Goal: Information Seeking & Learning: Learn about a topic

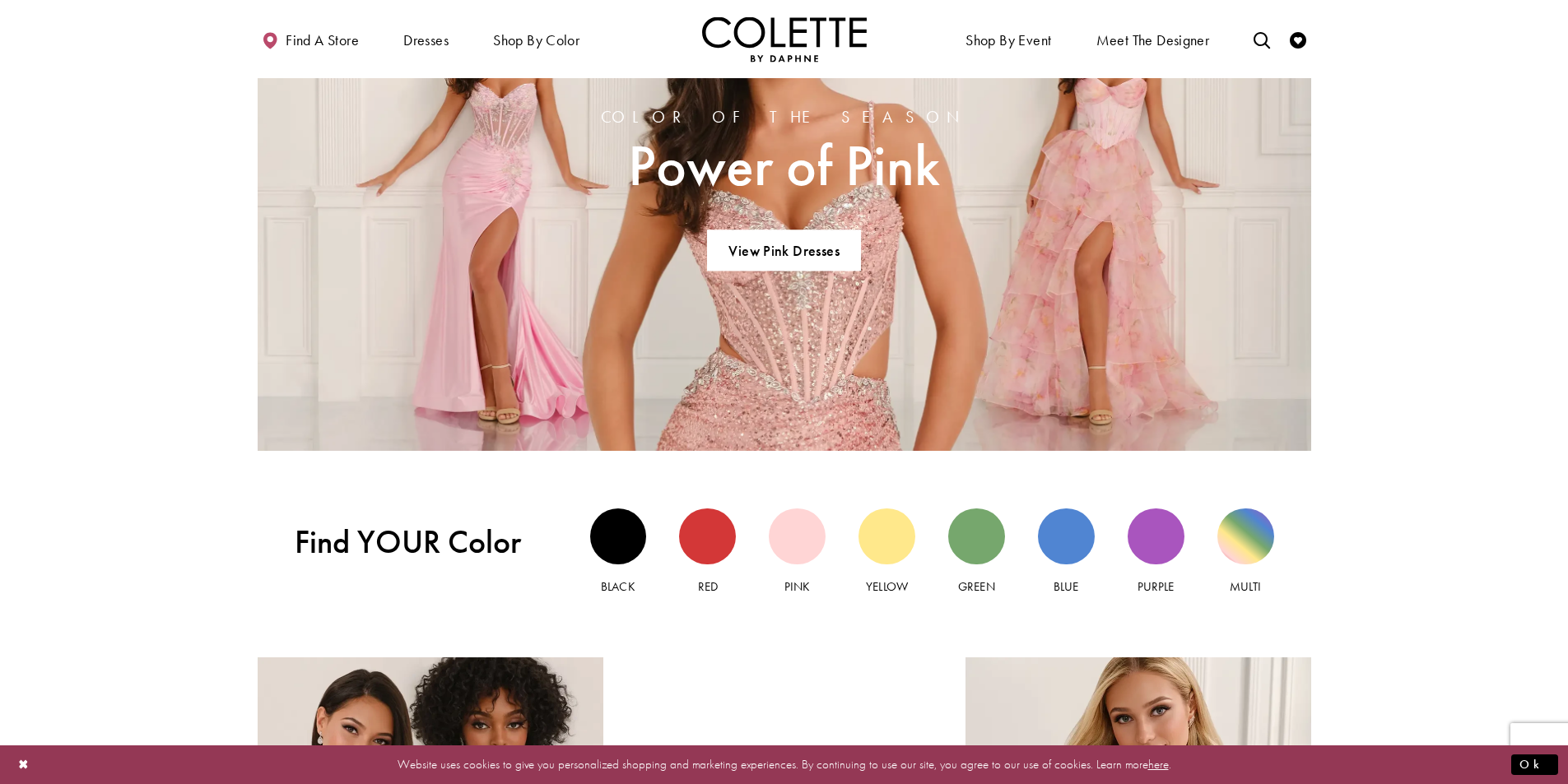
scroll to position [1811, 0]
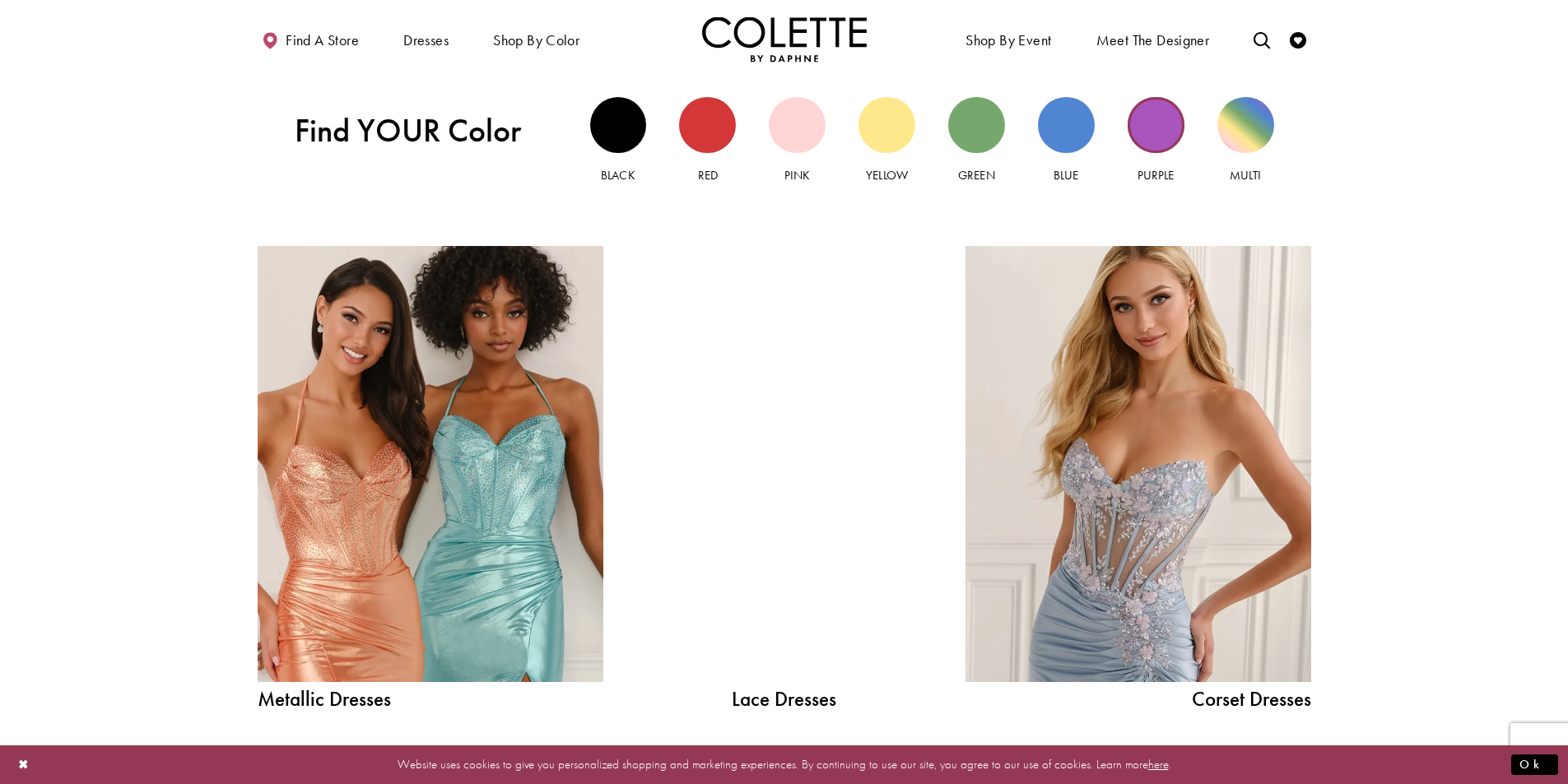
click at [1164, 134] on div "Purple view" at bounding box center [1156, 125] width 57 height 57
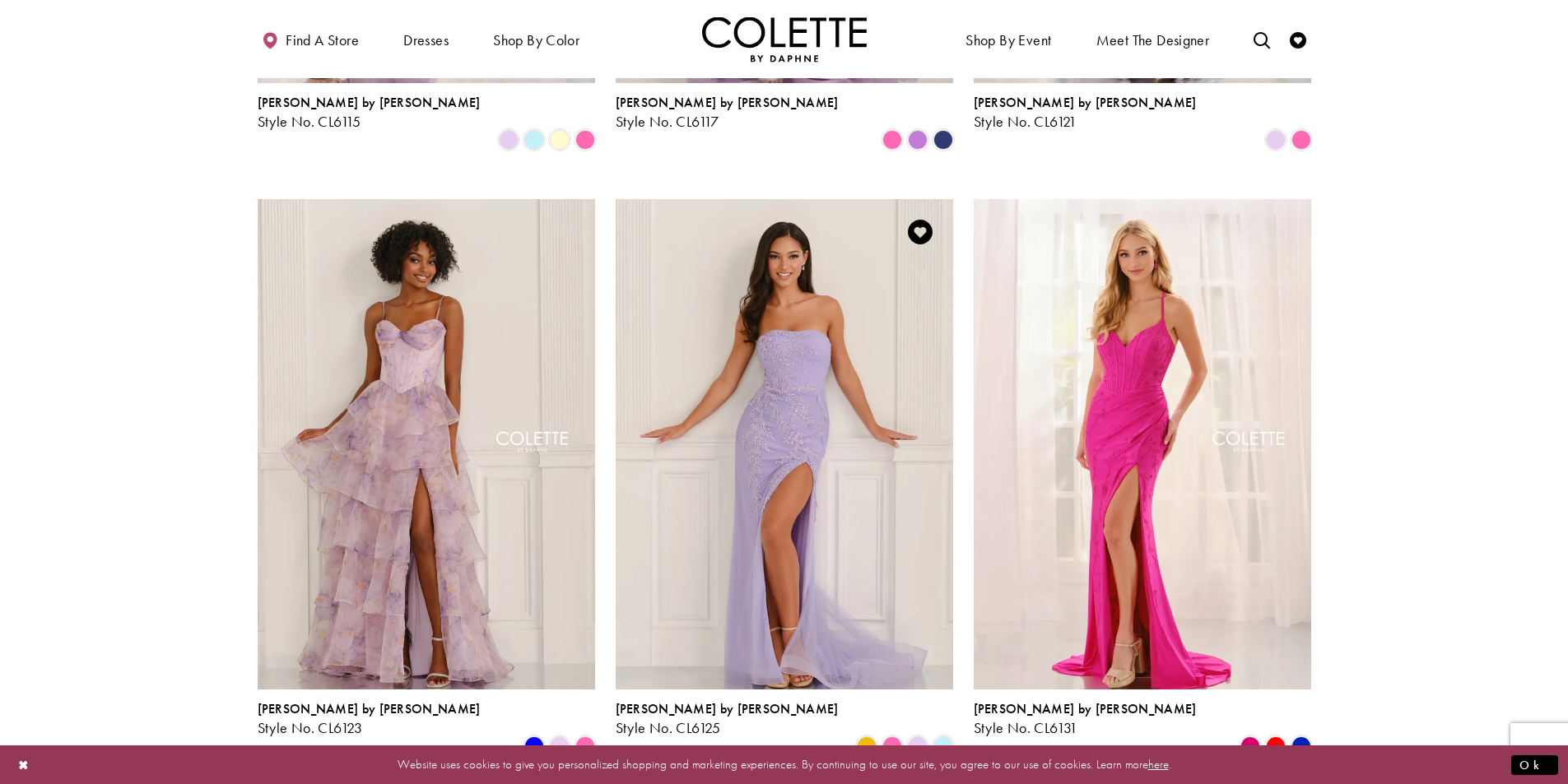
scroll to position [1234, 0]
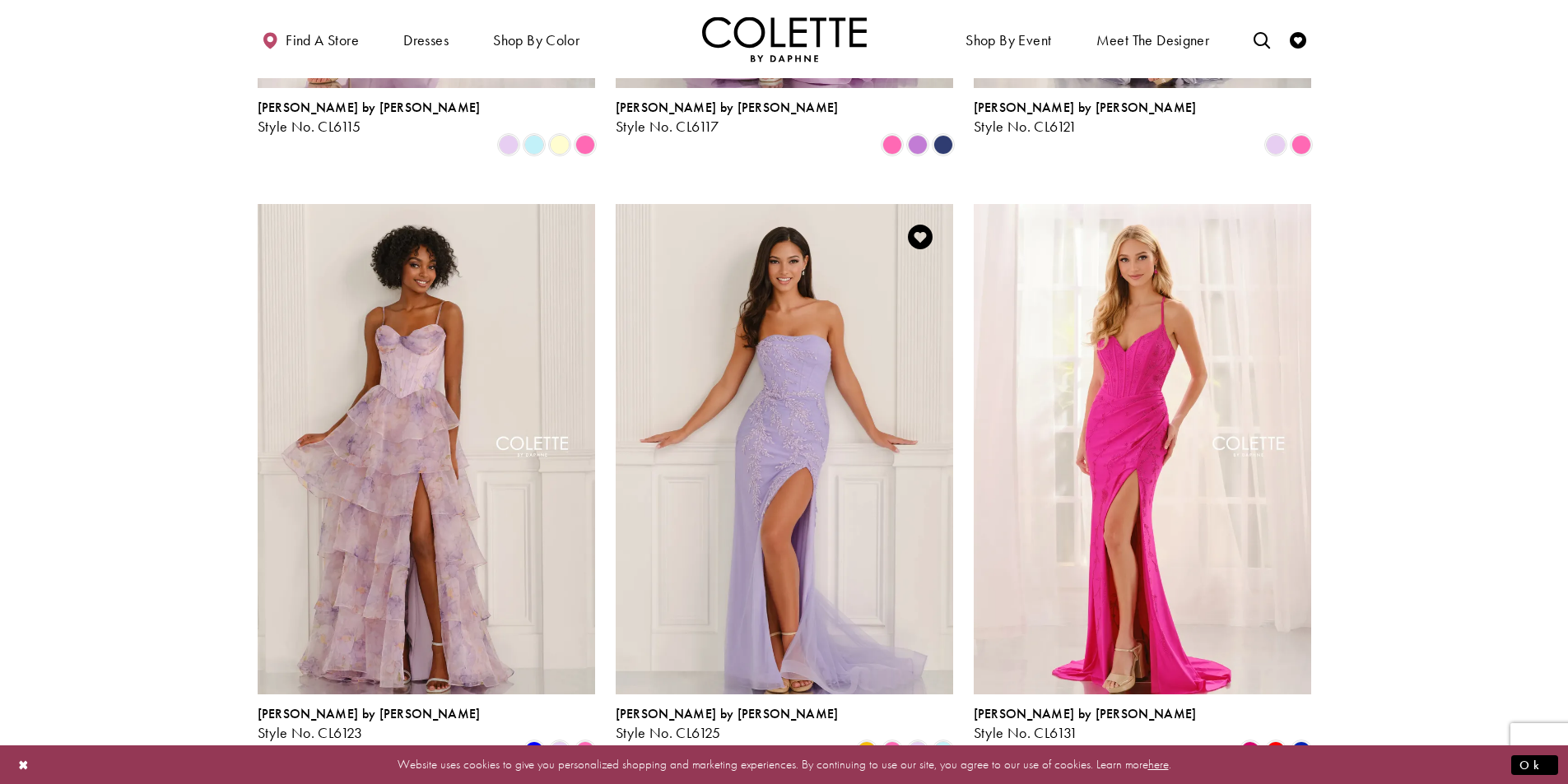
click at [844, 346] on img "Visit Colette by Daphne Style No. CL6125 Page" at bounding box center [784, 448] width 337 height 490
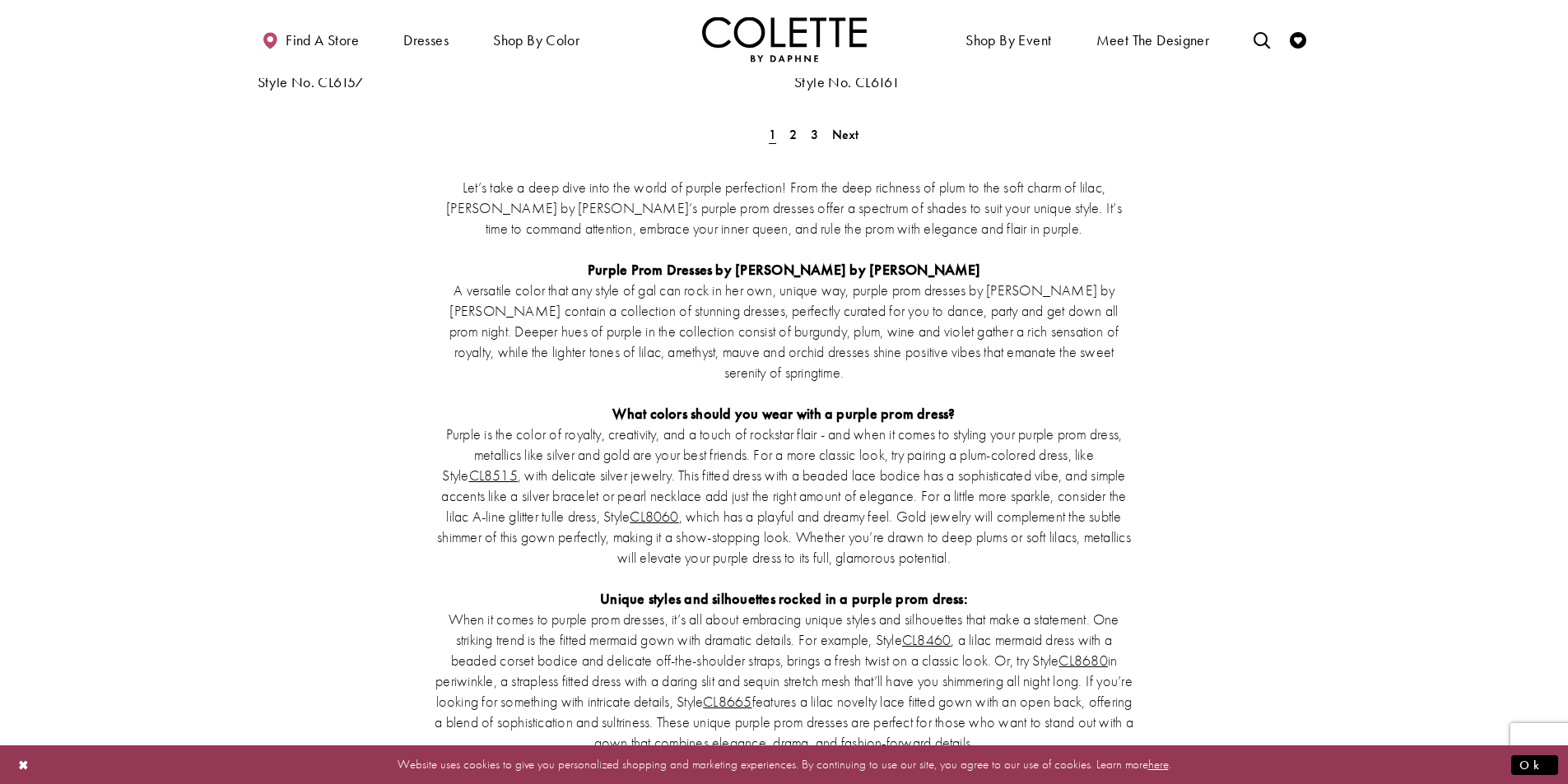
scroll to position [2990, 0]
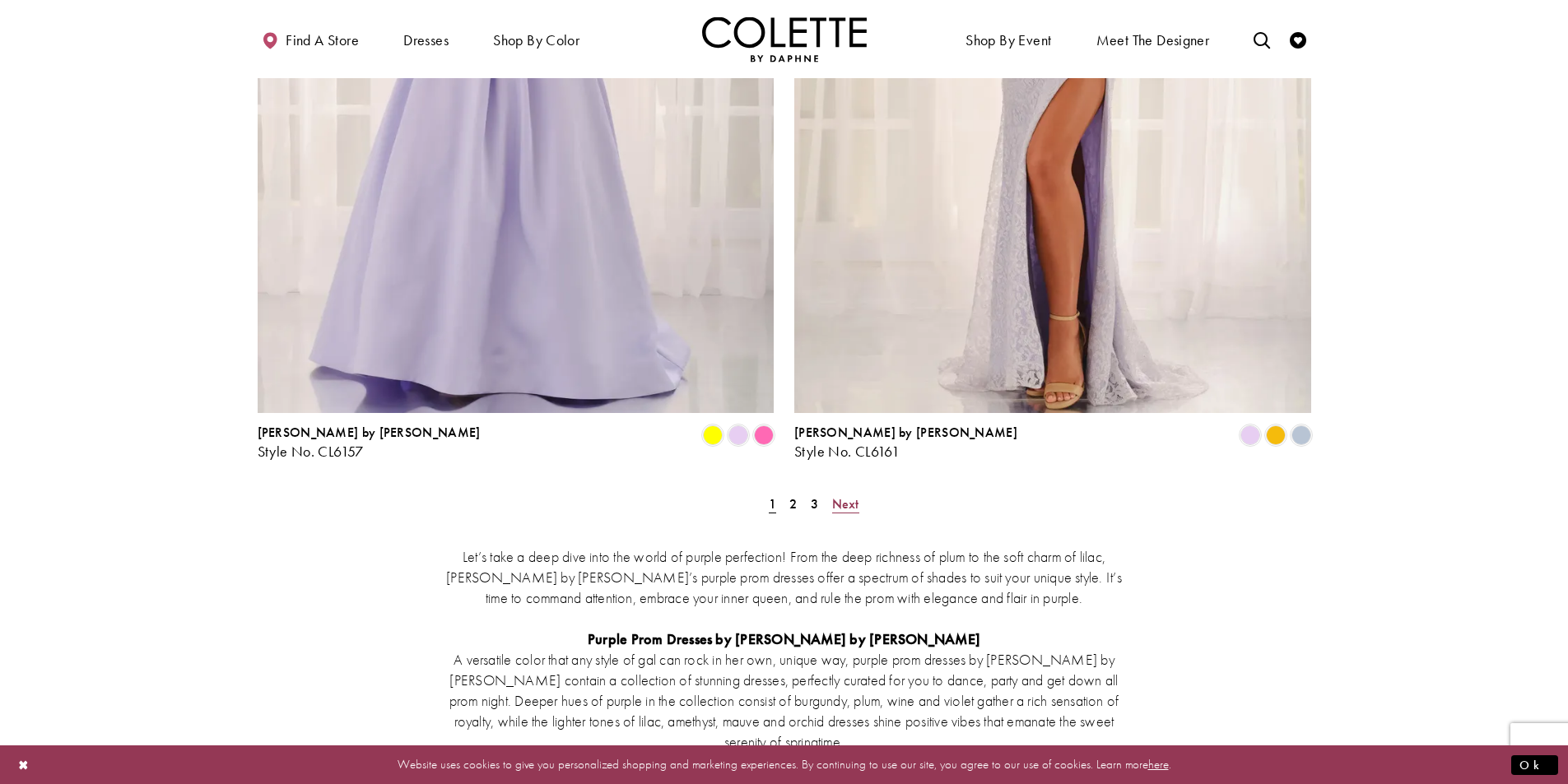
click at [839, 496] on span "Next" at bounding box center [846, 504] width 27 height 17
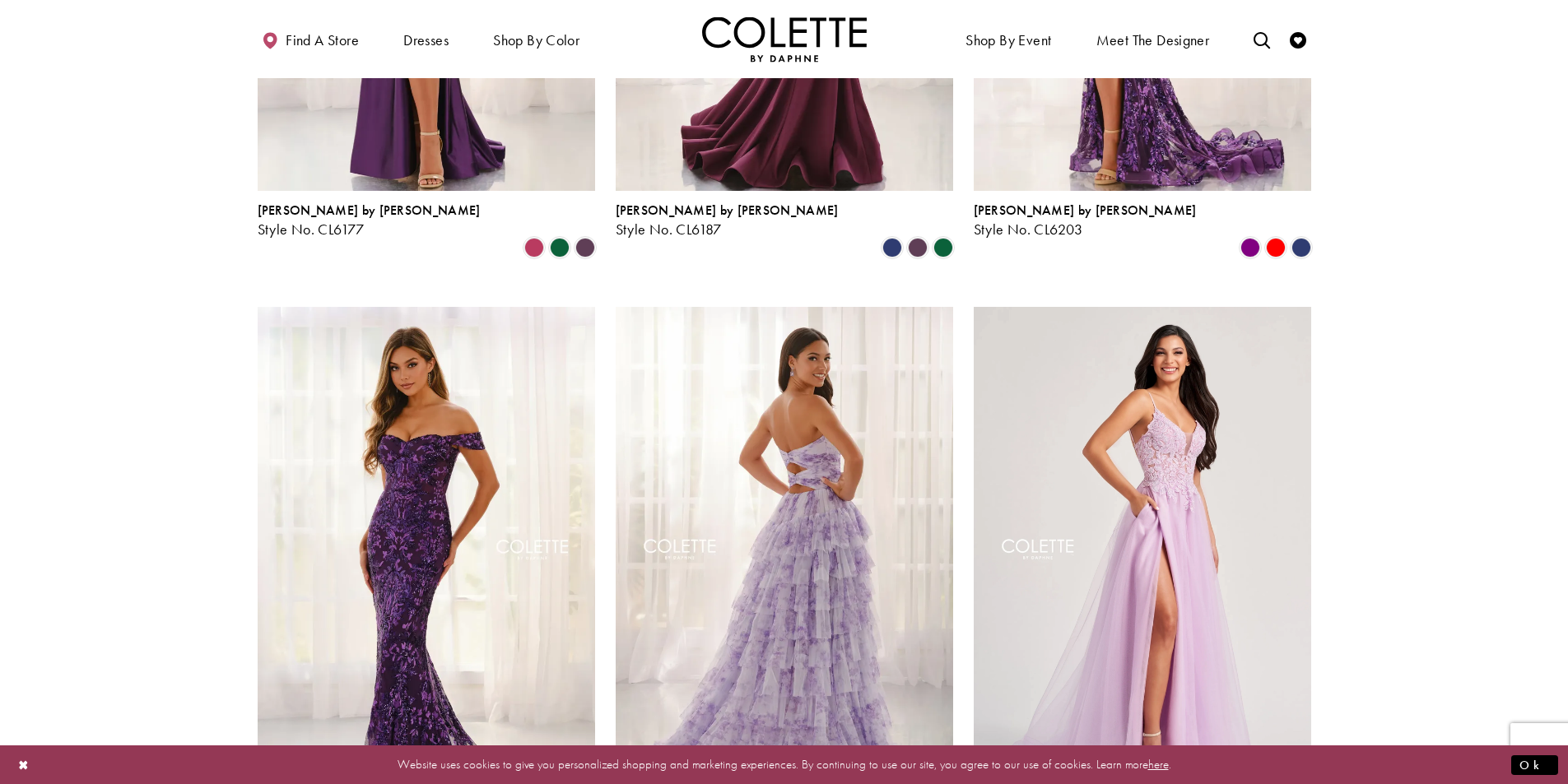
scroll to position [583, 0]
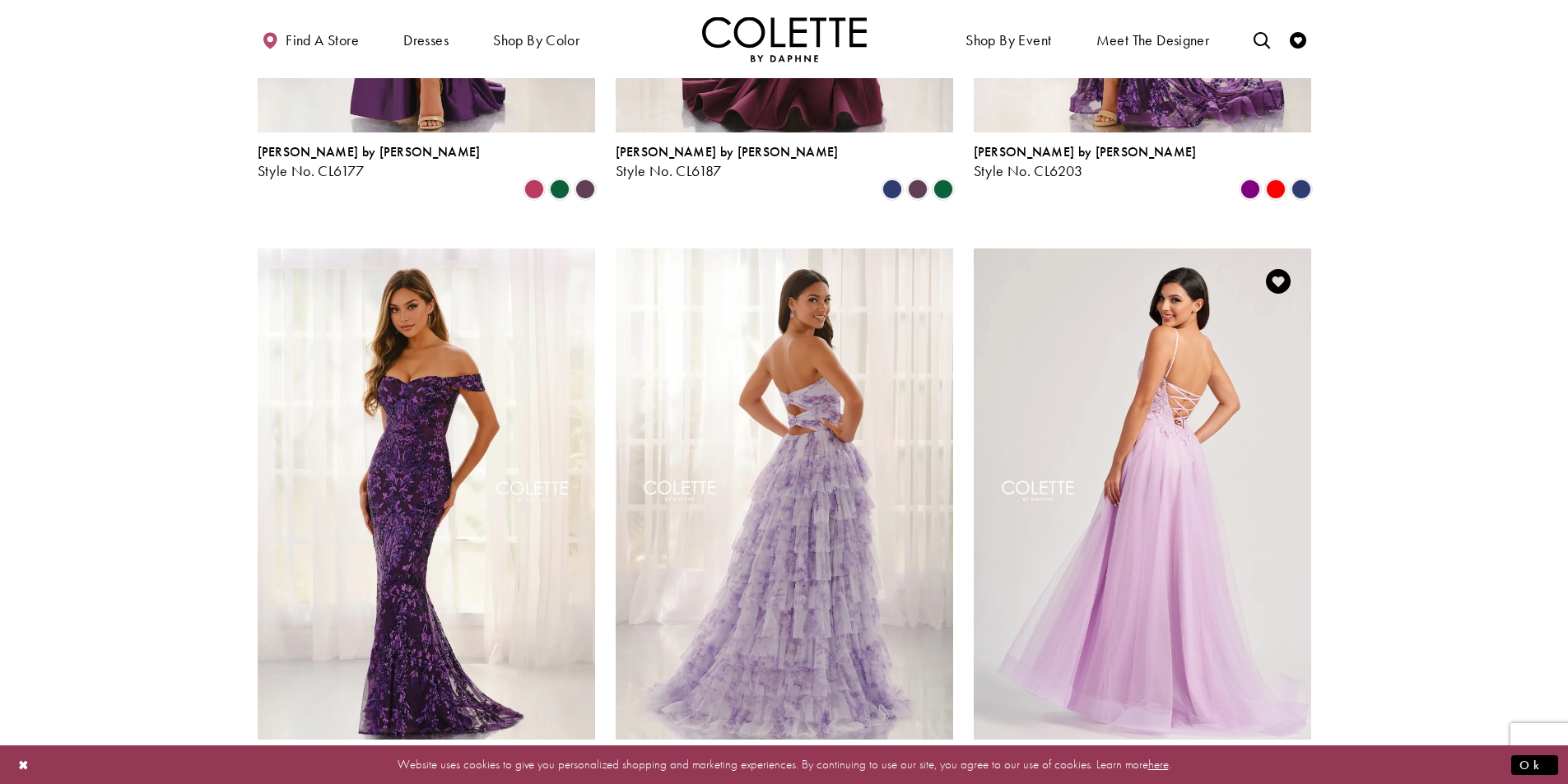
click at [1182, 394] on img "Visit Colette by Daphne Style No. CL8100 Page" at bounding box center [1142, 493] width 337 height 490
click at [1164, 331] on img "Visit Colette by Daphne Style No. CL8100 Page" at bounding box center [1142, 493] width 337 height 490
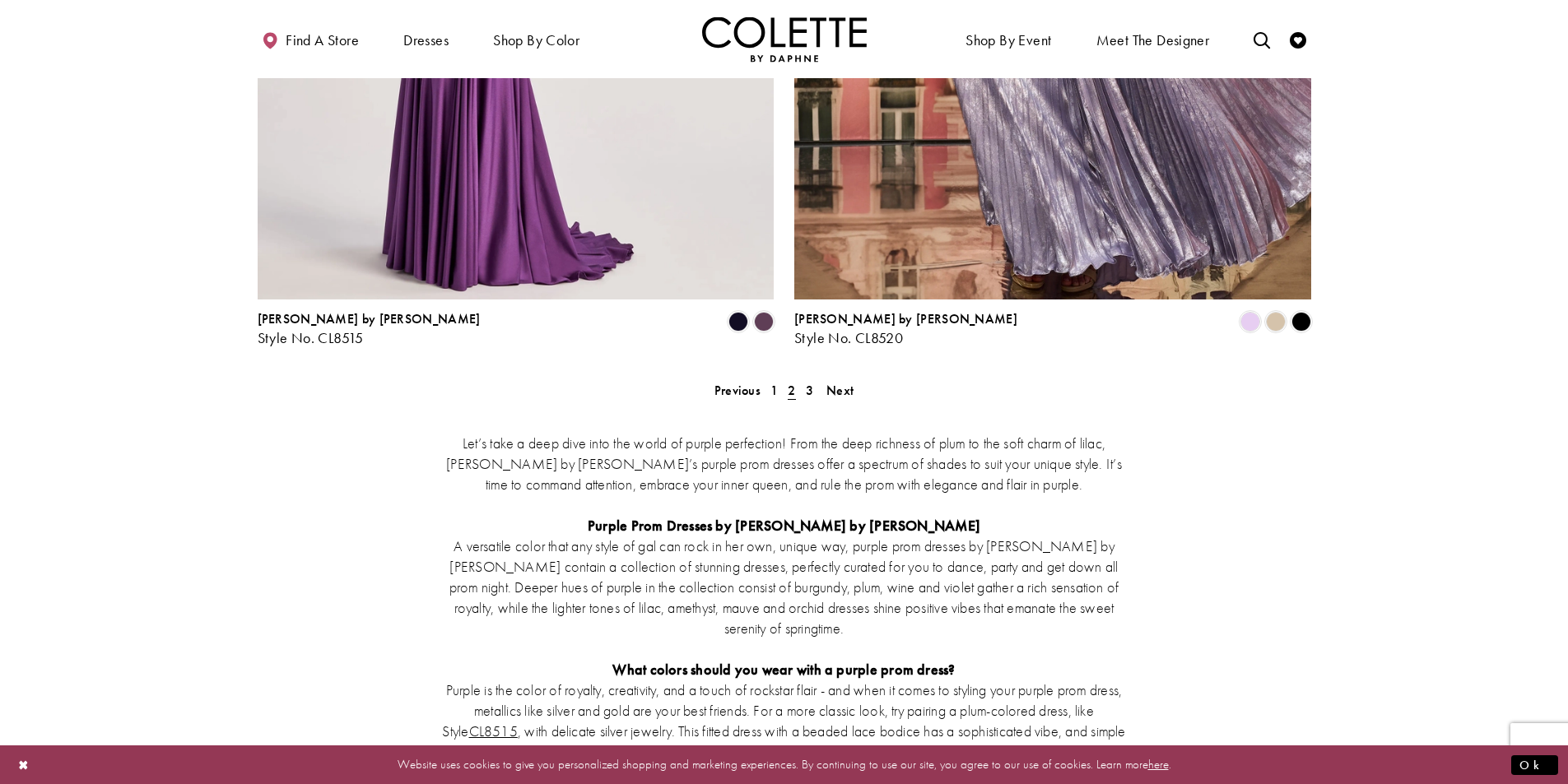
scroll to position [3216, 0]
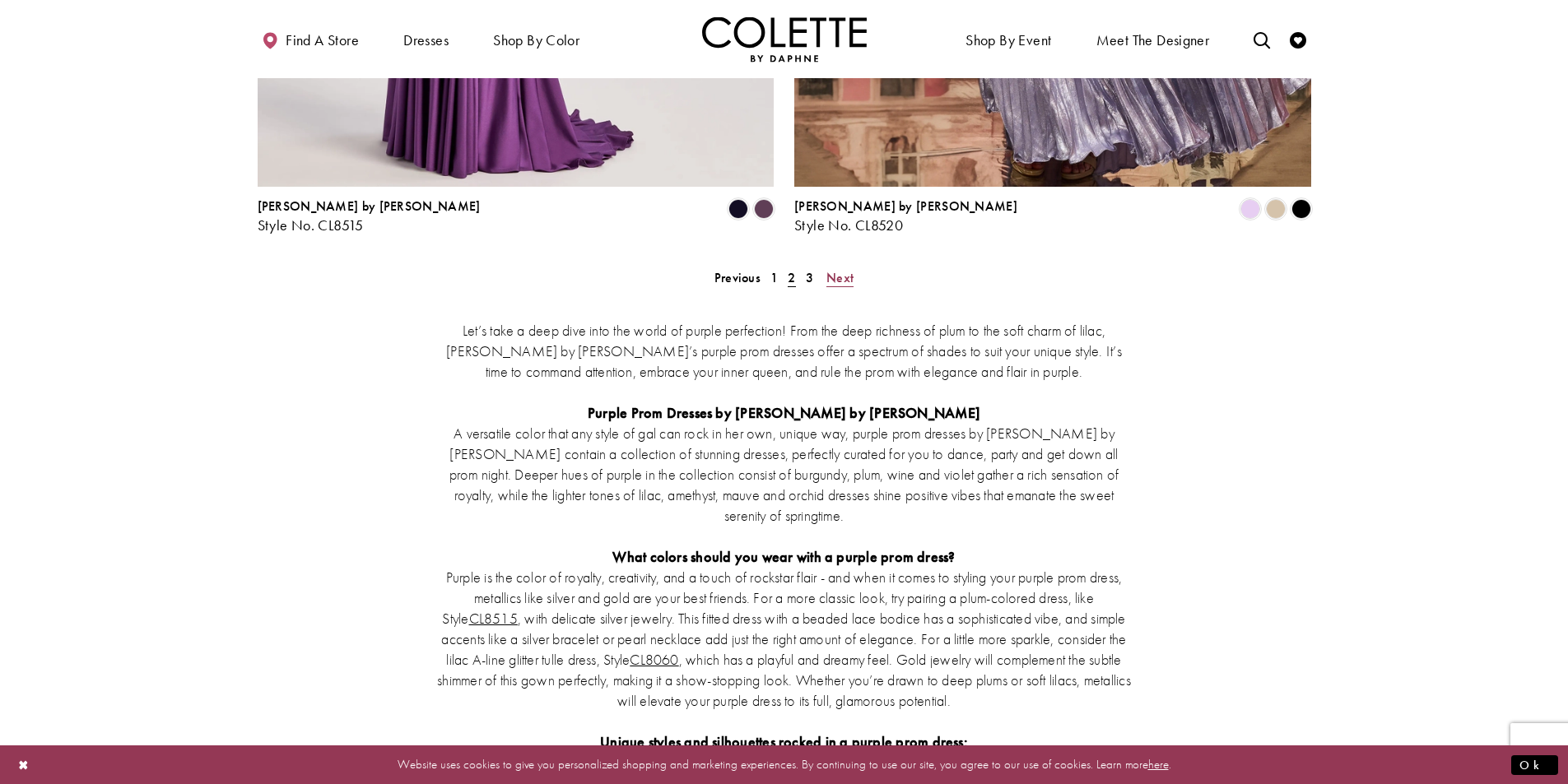
click at [854, 265] on link "Next" at bounding box center [839, 277] width 37 height 24
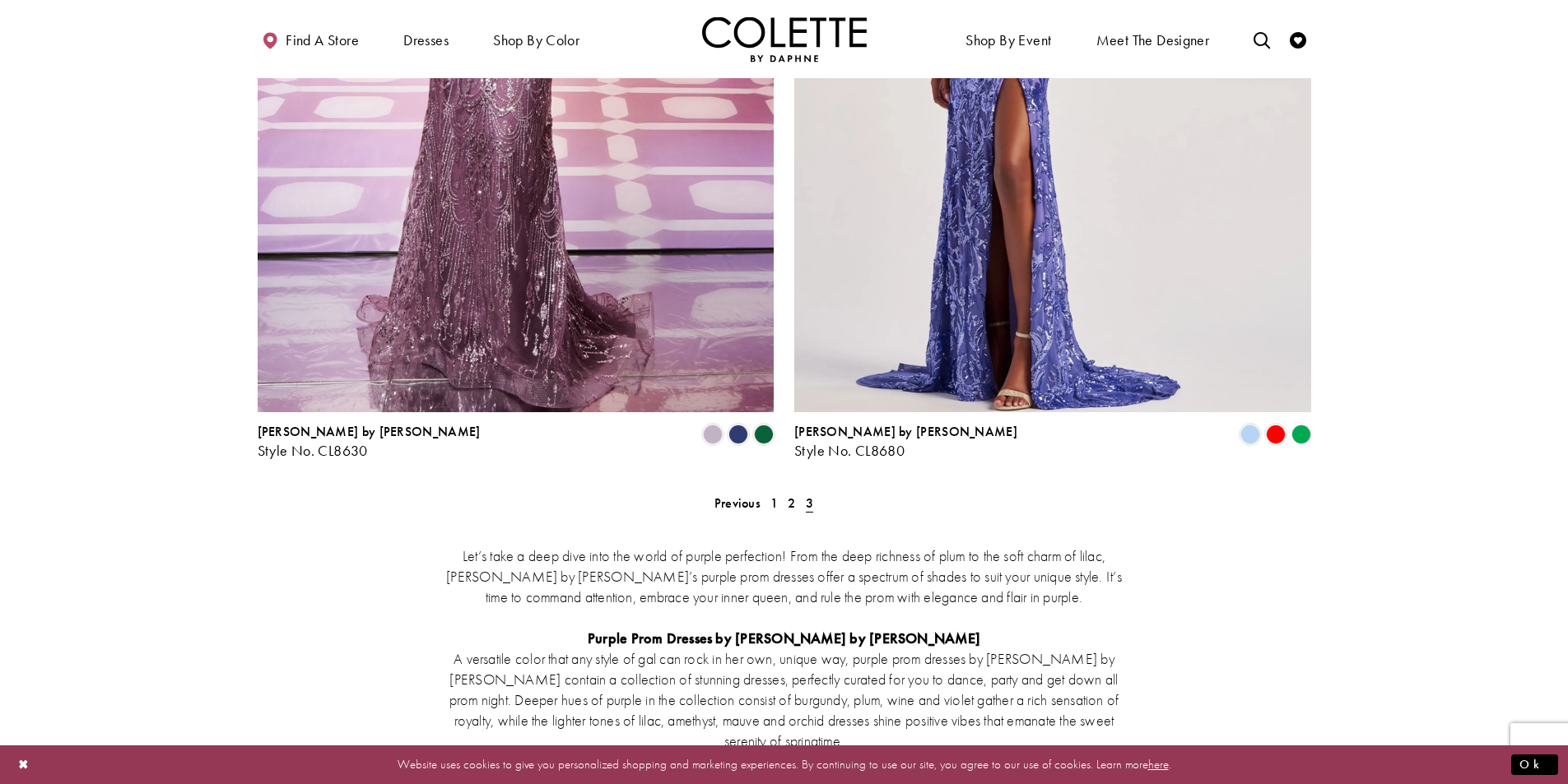
scroll to position [2393, 0]
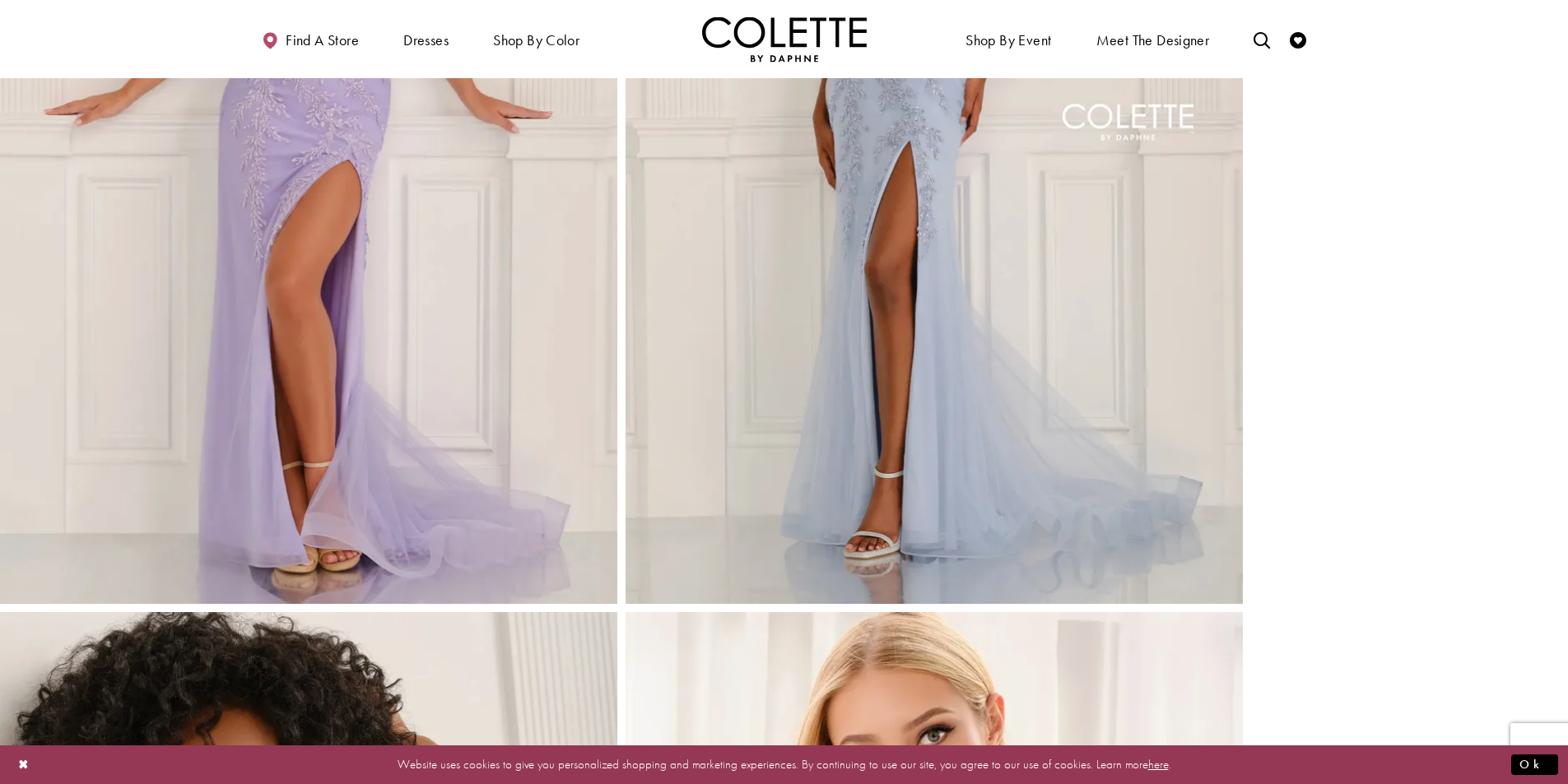
scroll to position [2386, 0]
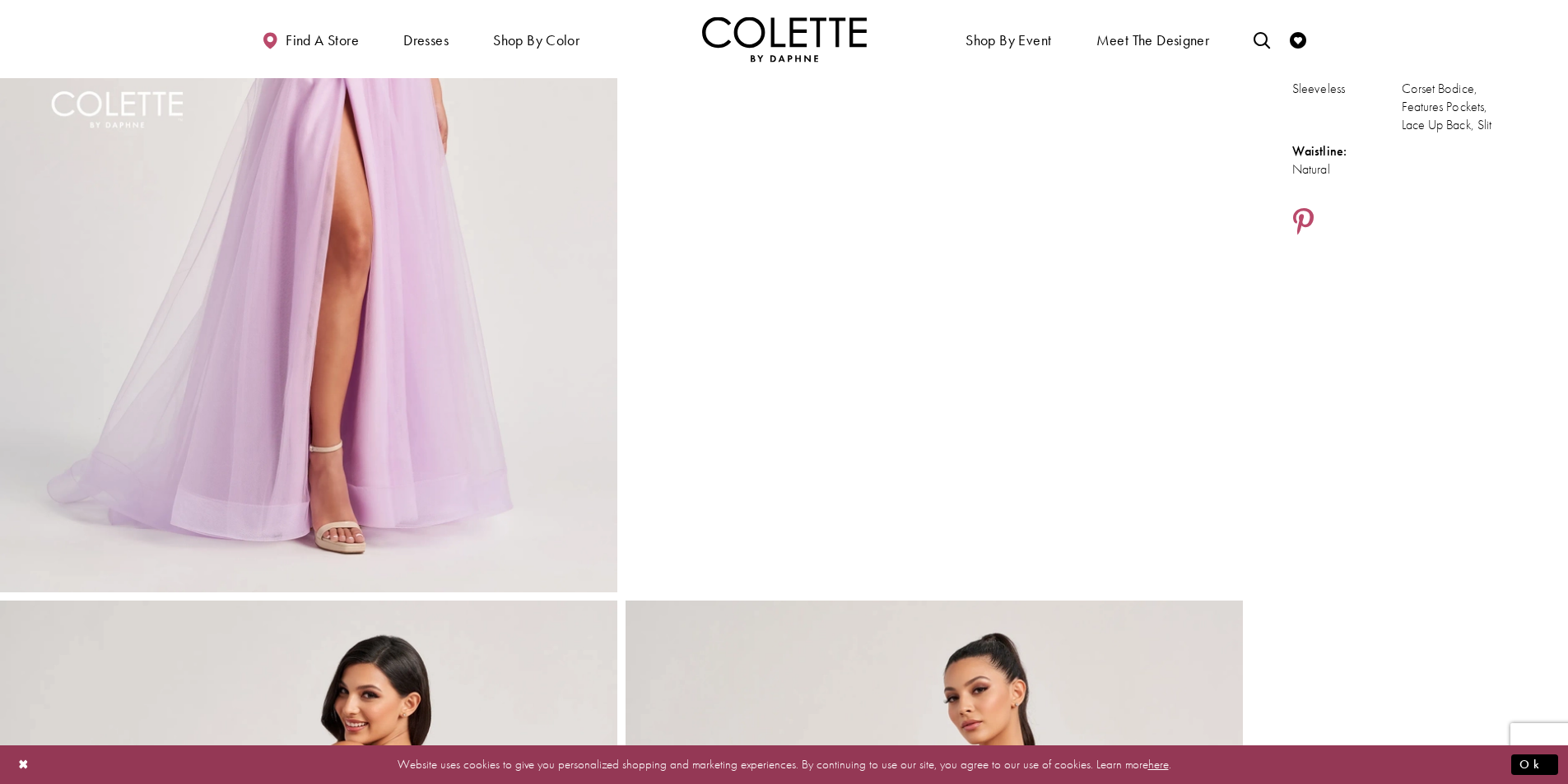
scroll to position [82, 0]
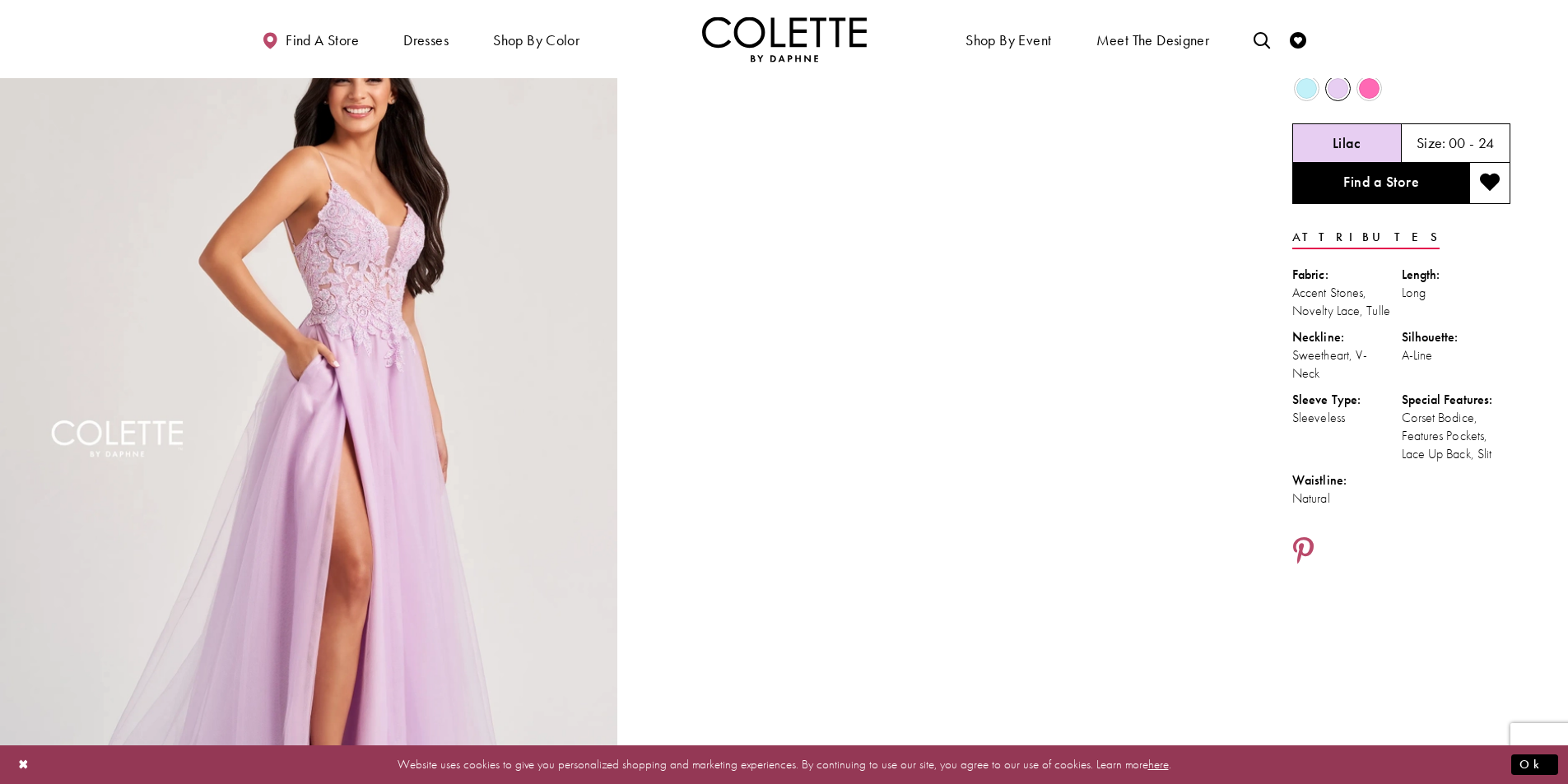
click at [337, 319] on img "Full size Style CL8100 Colette by Daphne #0 default Lilac frontface vertical pi…" at bounding box center [308, 459] width 617 height 926
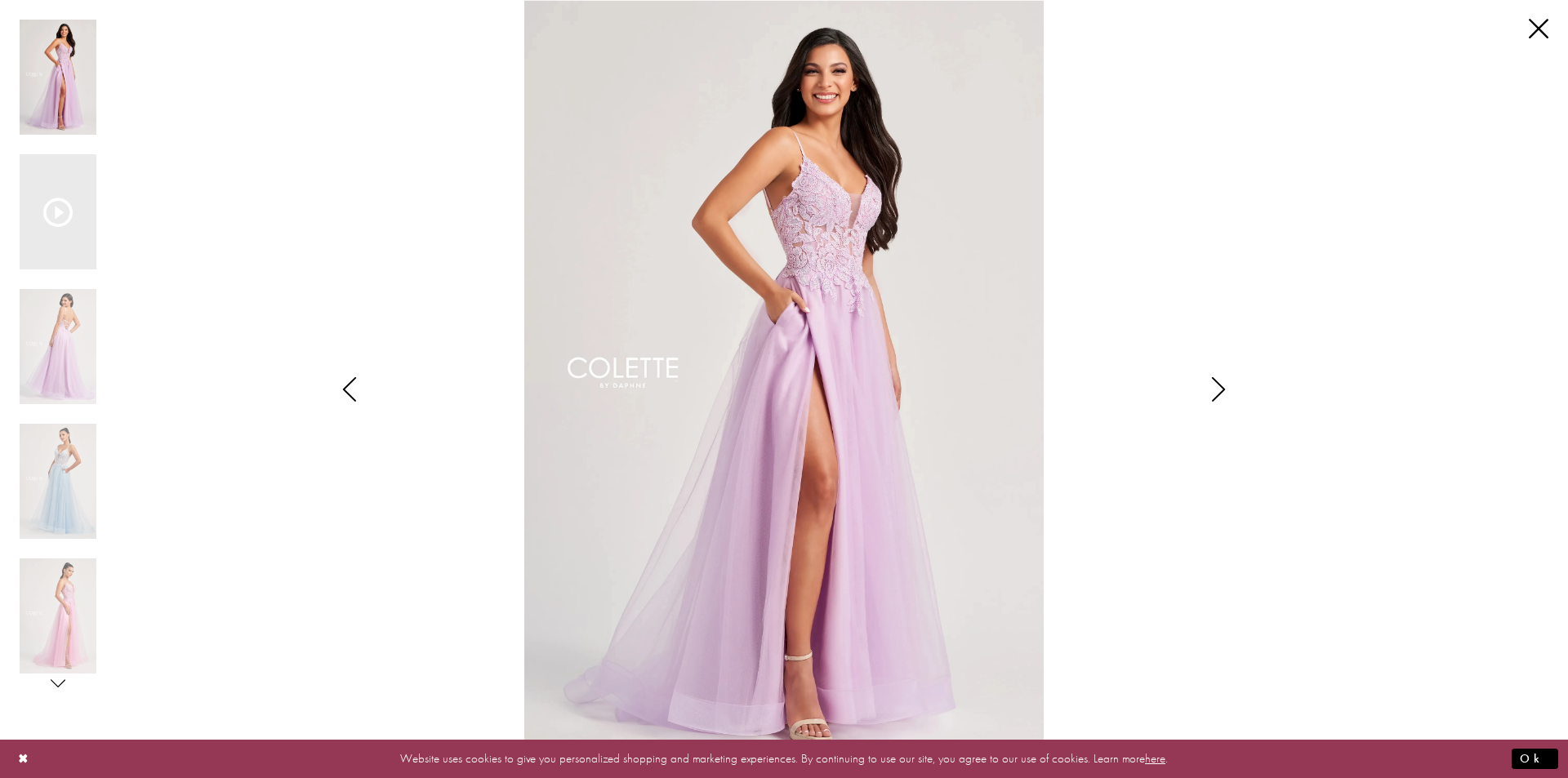
click at [1231, 385] on icon "Style CL8100 Colette by Daphne Views dialog" at bounding box center [1217, 389] width 40 height 24
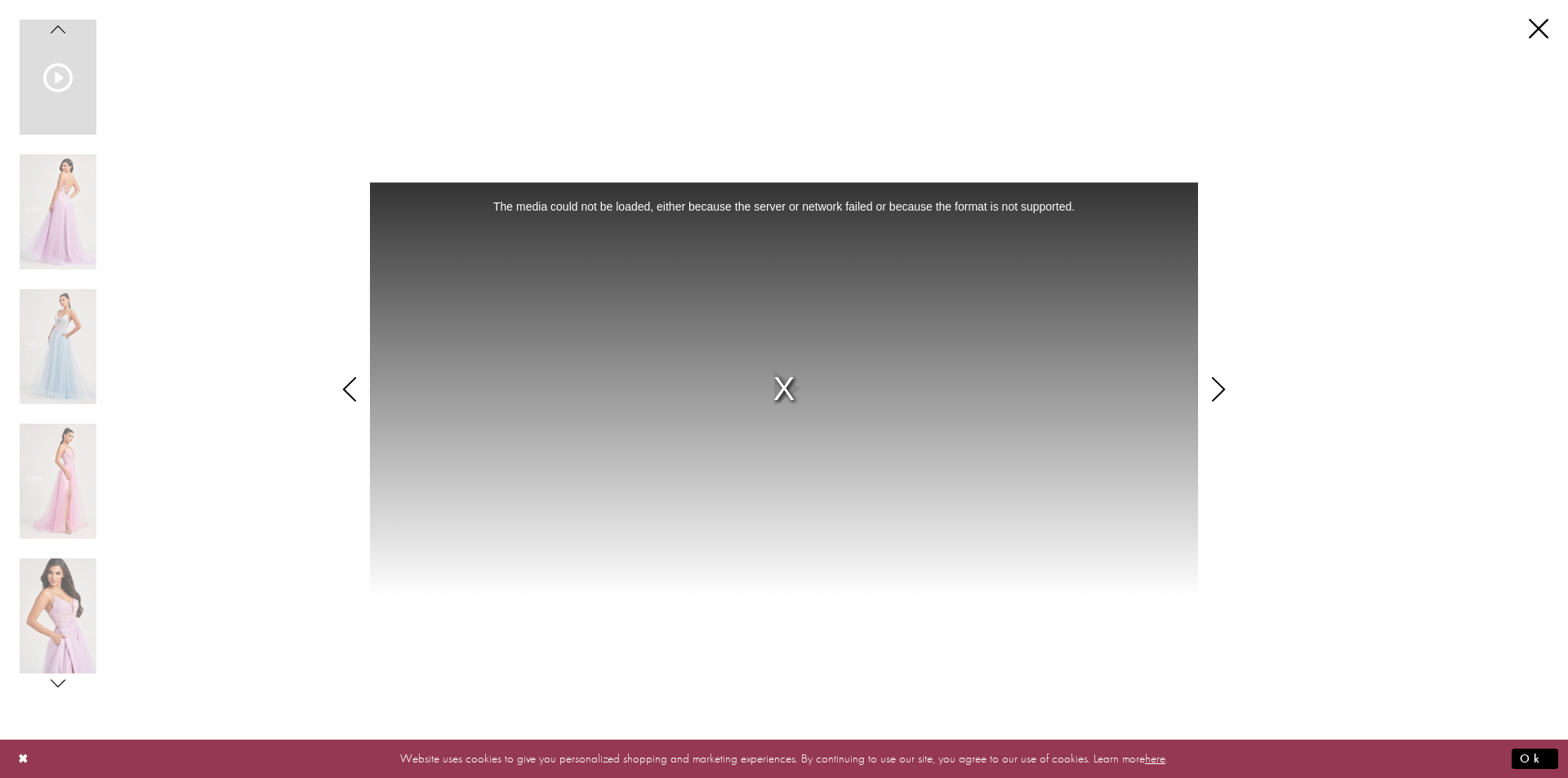
drag, startPoint x: 1227, startPoint y: 385, endPoint x: 1210, endPoint y: 383, distance: 17.1
click at [1226, 385] on icon "Style CL8100 Colette by Daphne Views dialog" at bounding box center [1217, 389] width 40 height 24
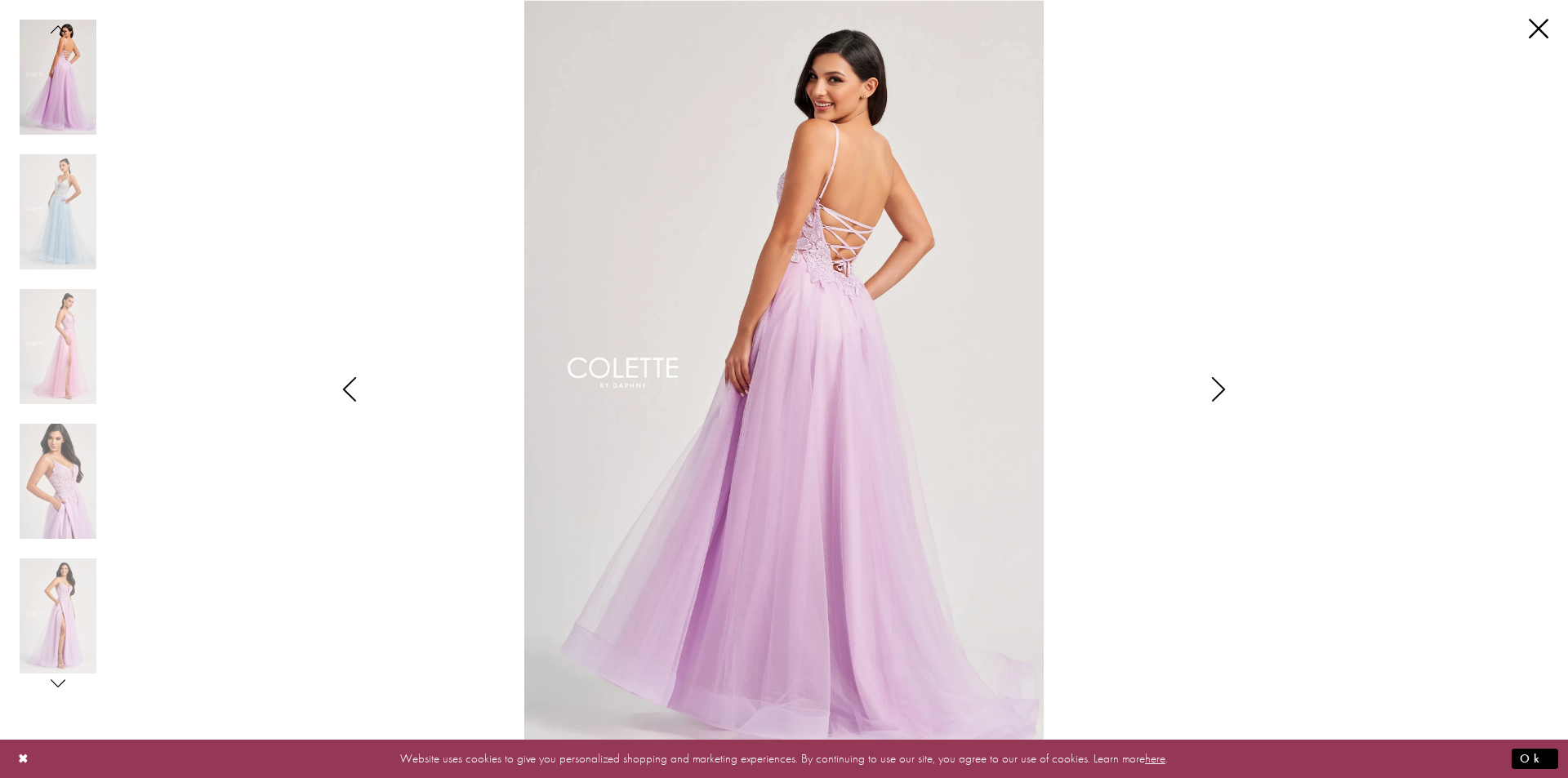
click at [1526, 20] on div "**********" at bounding box center [784, 389] width 1528 height 778
click at [1540, 24] on link "Close" at bounding box center [1538, 29] width 20 height 20
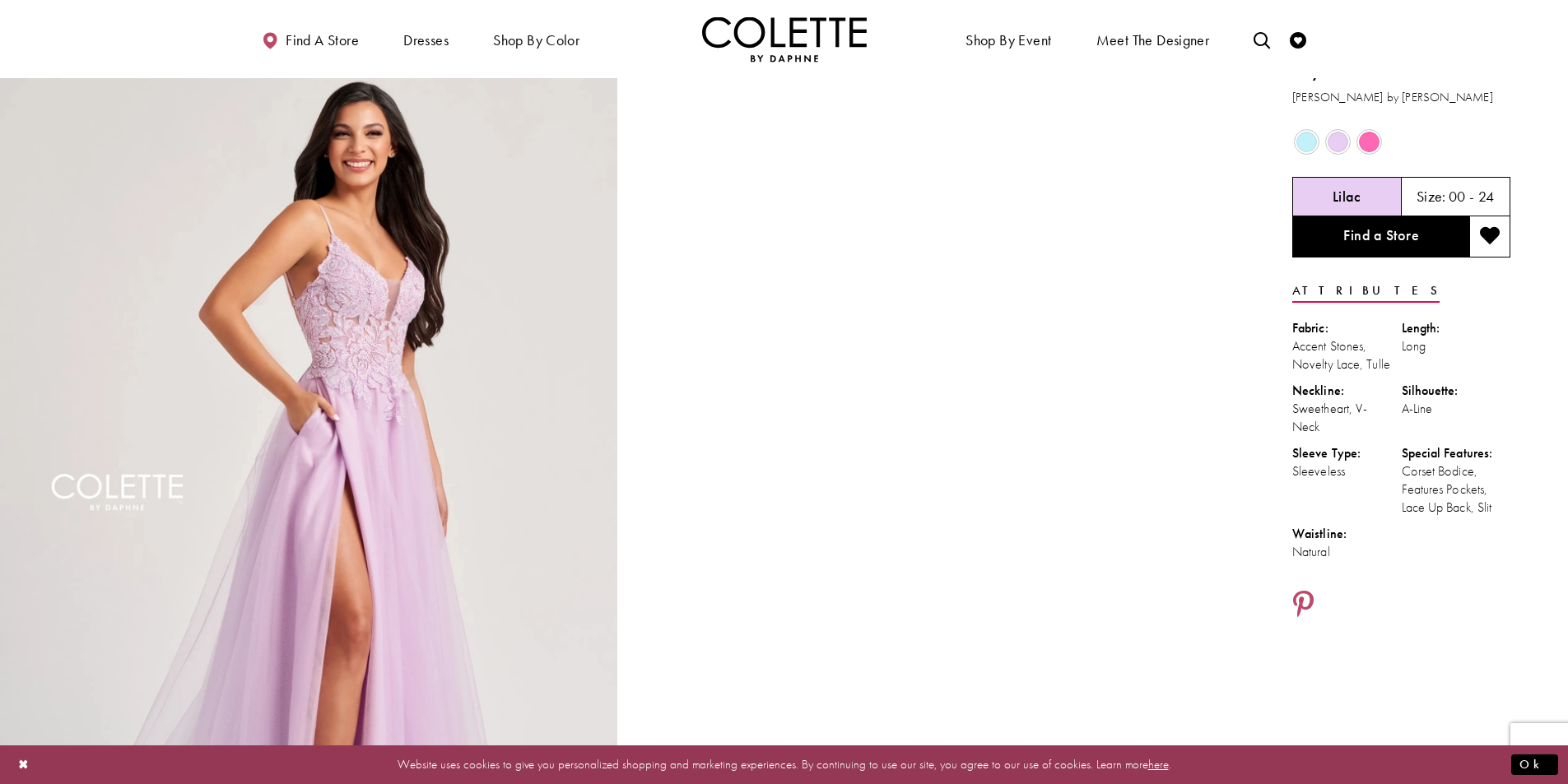
scroll to position [0, 0]
